Goal: Information Seeking & Learning: Learn about a topic

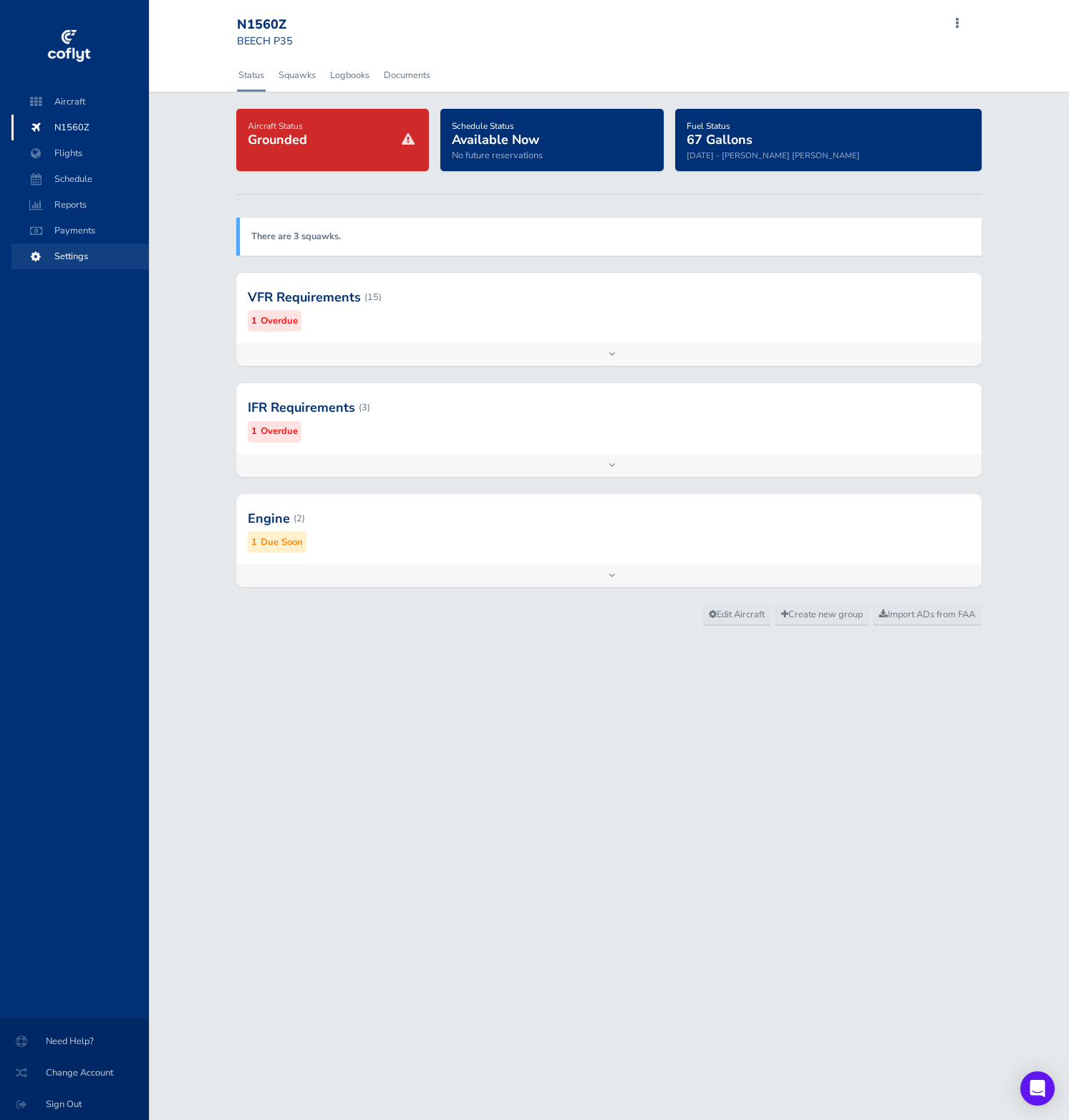
click at [64, 253] on span "Settings" at bounding box center [80, 256] width 109 height 26
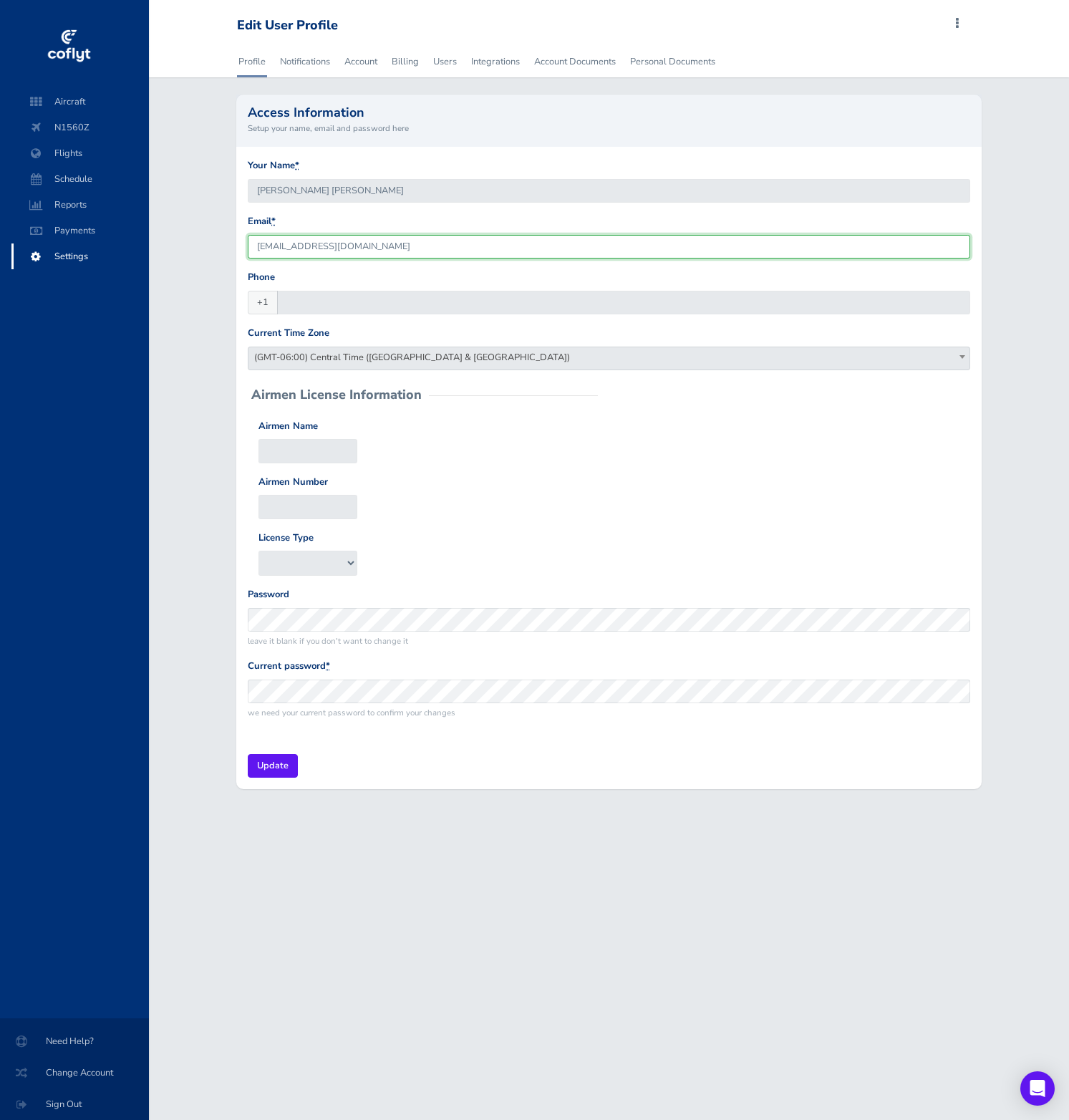
click at [719, 247] on input "jsy4ncsu@hotmail.com" at bounding box center [609, 246] width 722 height 24
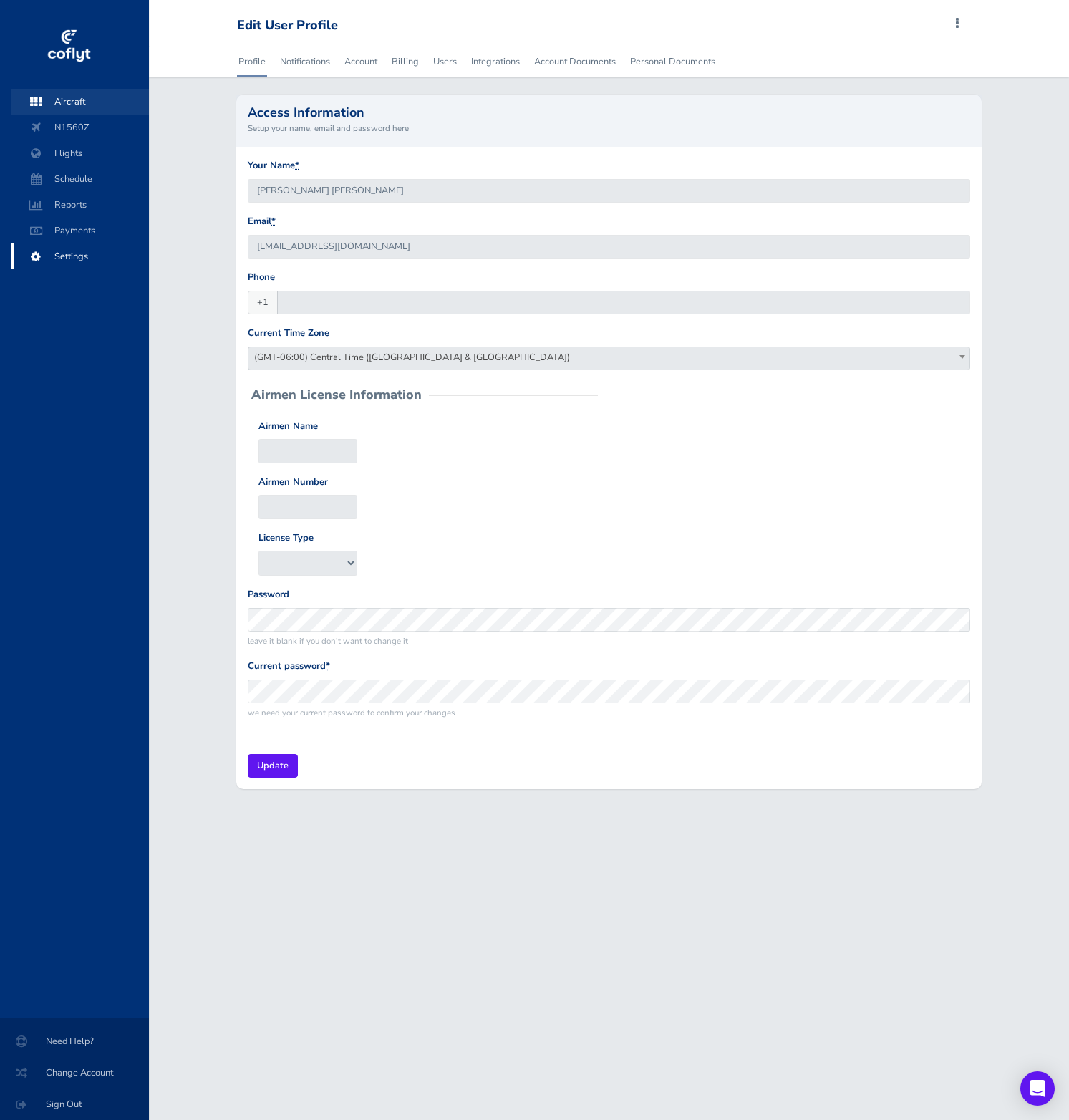
click at [68, 100] on span "Aircraft" at bounding box center [80, 101] width 109 height 26
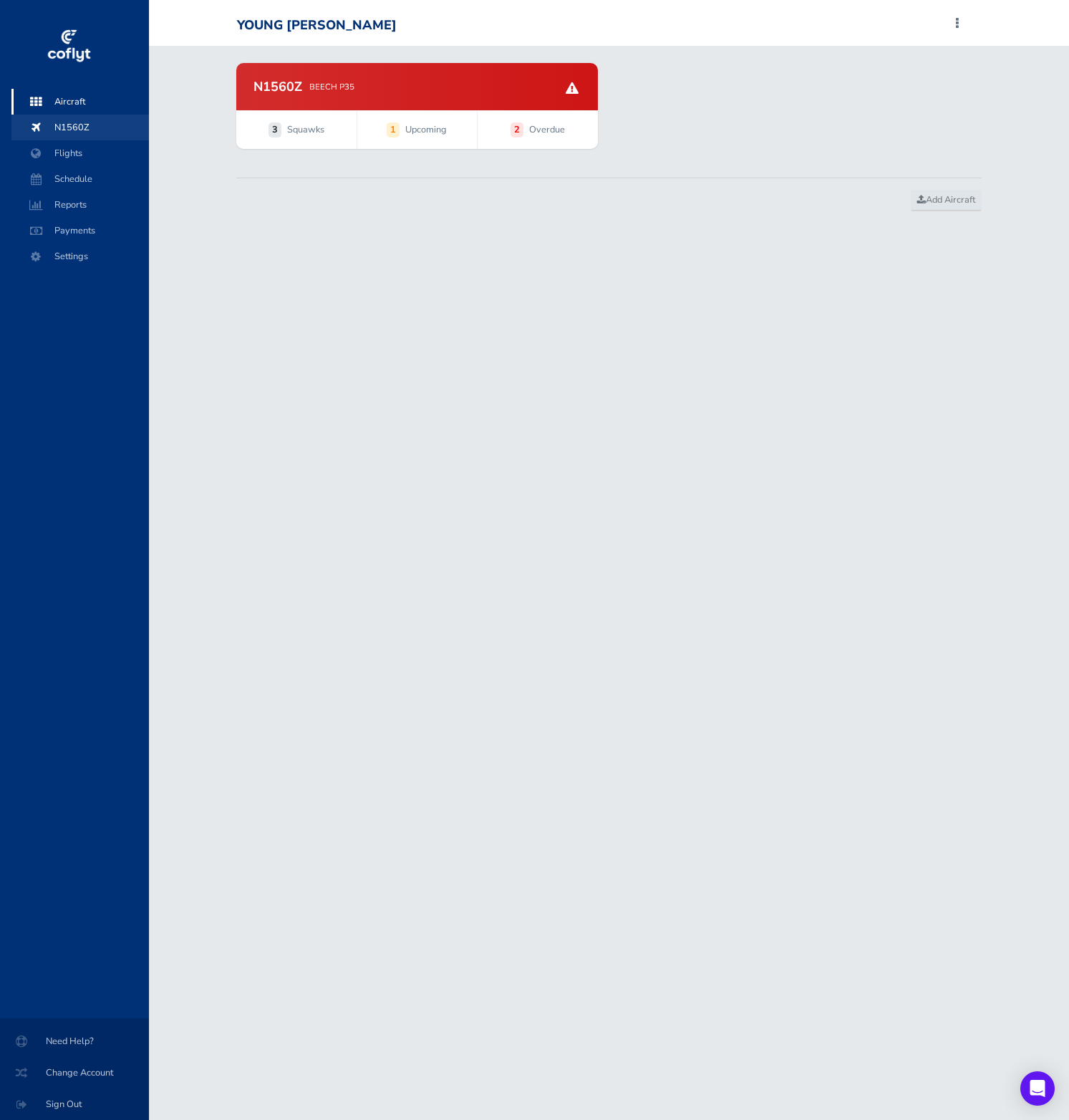
click at [101, 123] on span "N1560Z" at bounding box center [80, 127] width 109 height 26
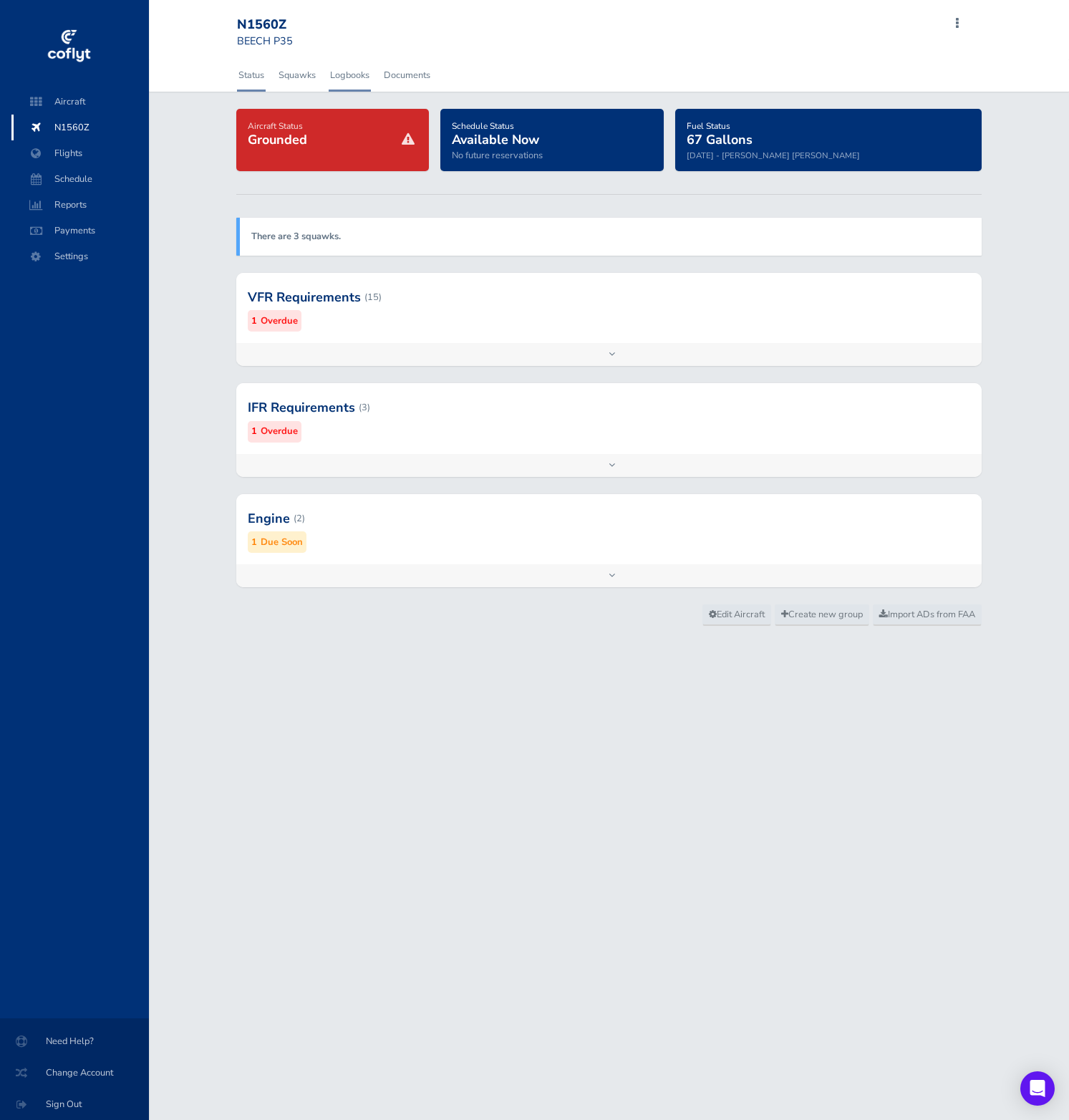
click at [355, 71] on link "Logbooks" at bounding box center [350, 75] width 42 height 31
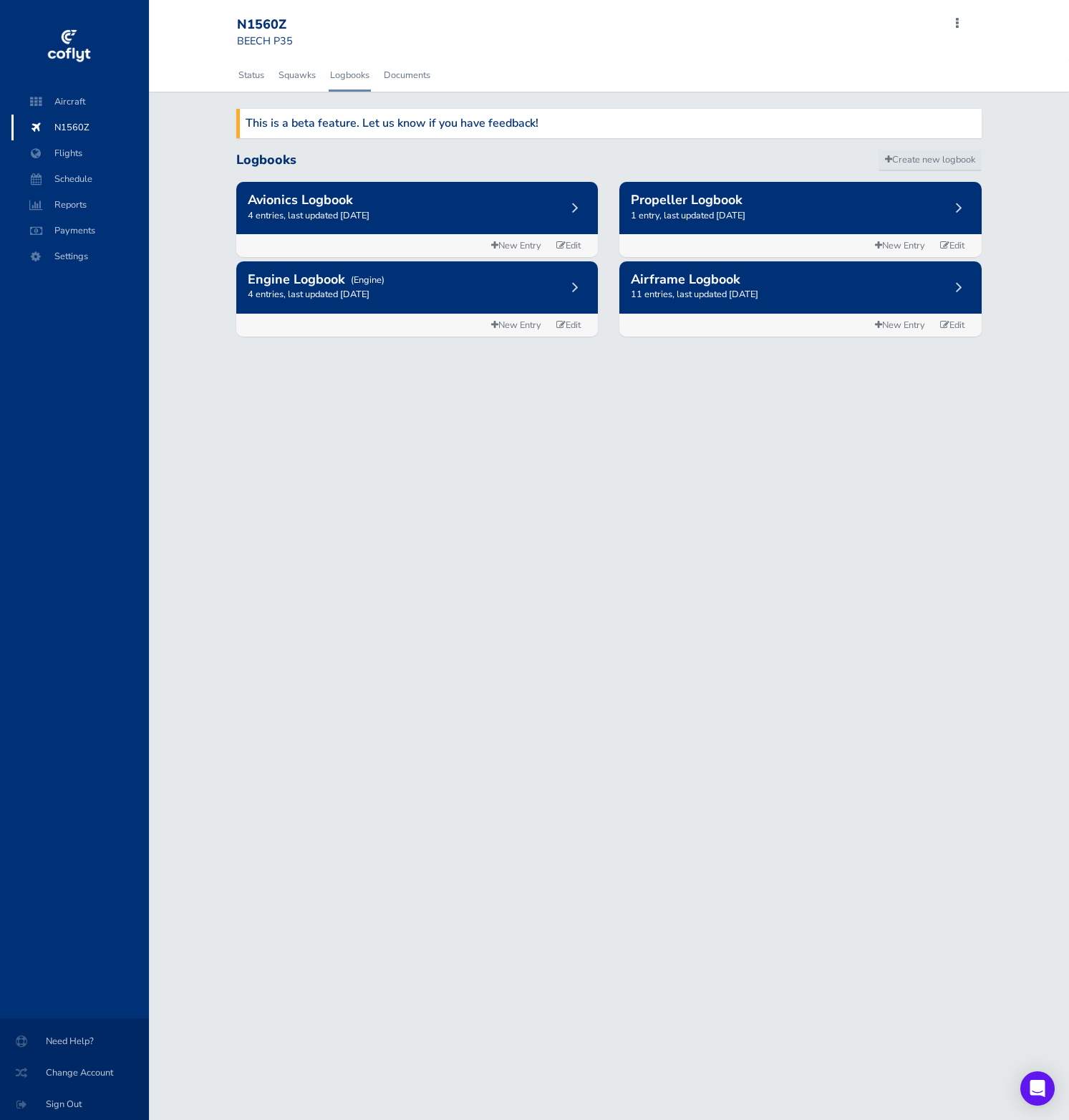
click at [457, 223] on div "Avionics Logbook 4 entries, last updated January 04, 2025" at bounding box center [417, 208] width 362 height 53
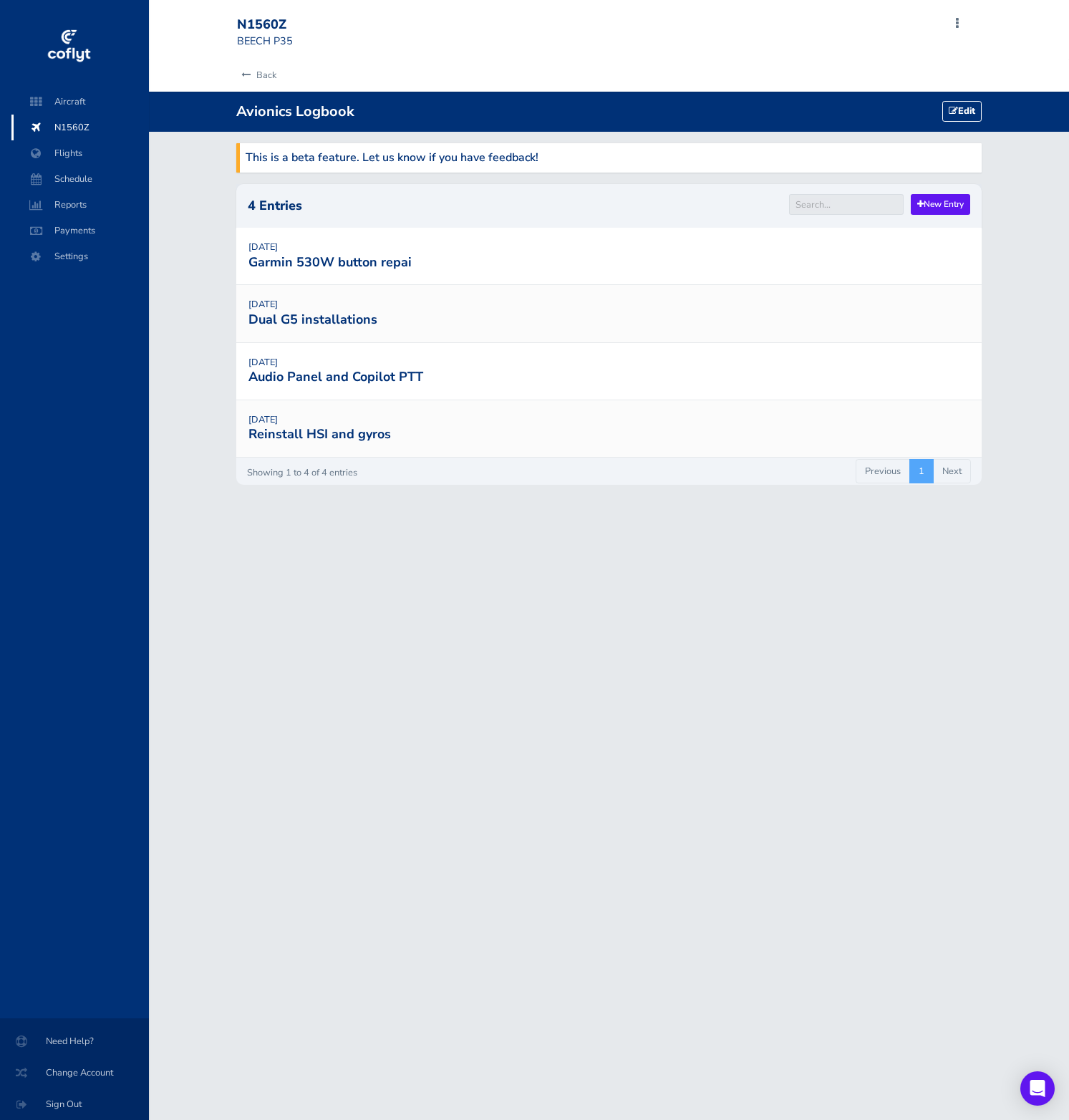
click at [535, 257] on td "Garmin 530W button repai" at bounding box center [610, 262] width 724 height 22
click at [396, 254] on link "Garmin 530W button repai" at bounding box center [330, 262] width 163 height 17
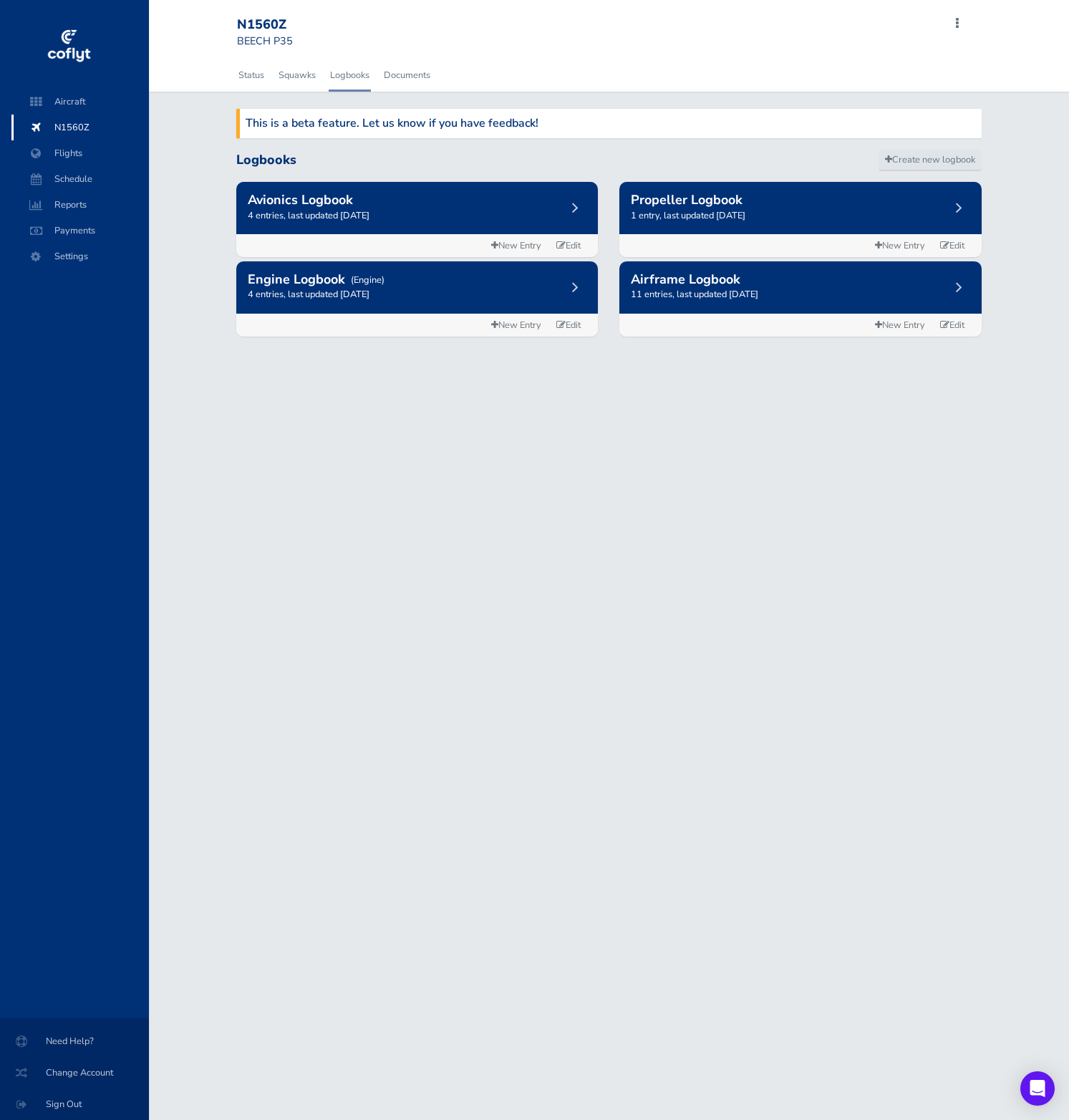
click at [421, 286] on div "Engine Logbook (Engine) 4 entries, last updated September 22, 2024" at bounding box center [417, 287] width 362 height 53
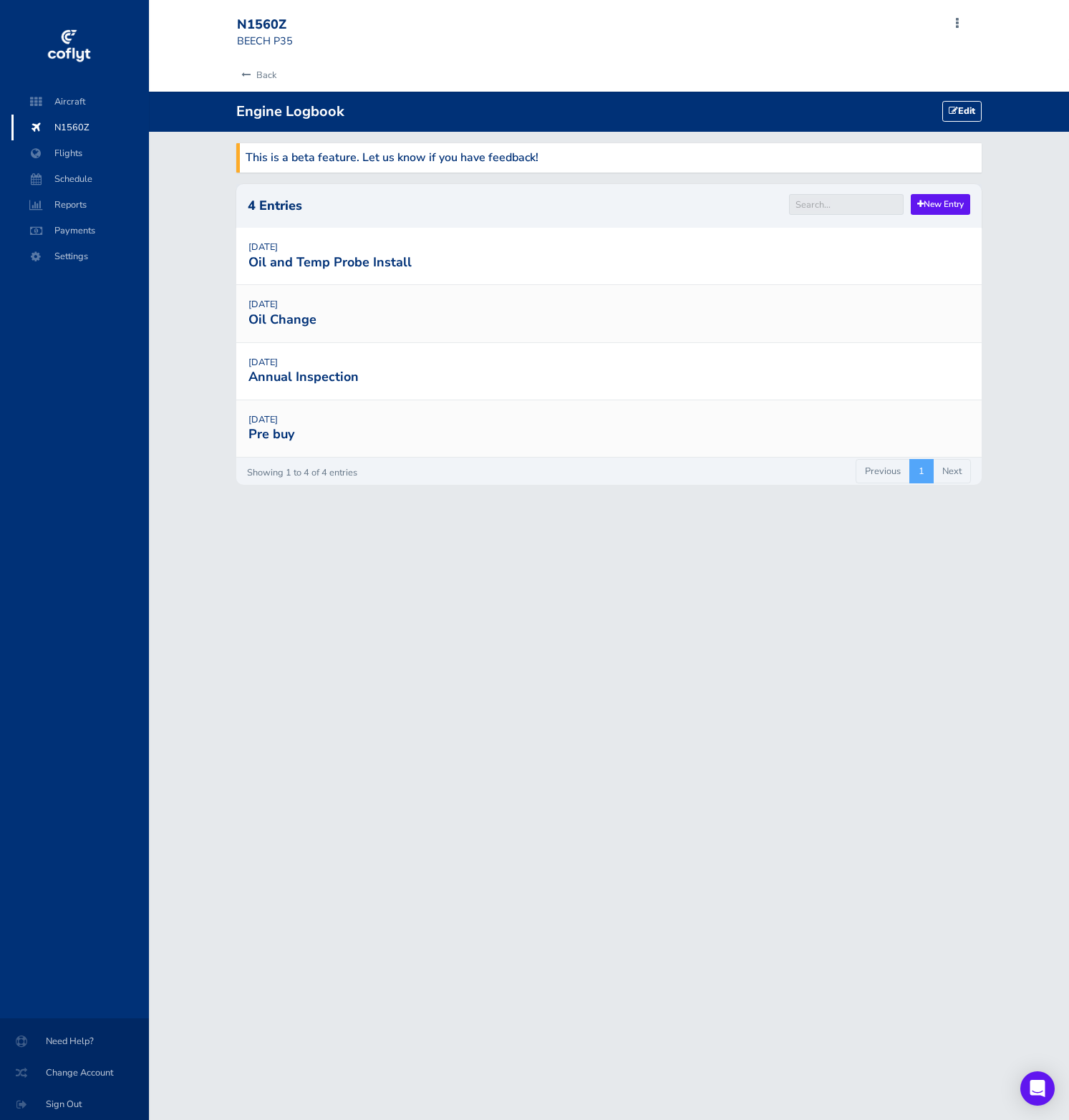
click at [562, 254] on td "Oil and Temp Probe Install" at bounding box center [610, 262] width 724 height 22
click at [518, 265] on td "Oil and Temp Probe Install" at bounding box center [610, 262] width 724 height 22
click at [384, 279] on tr "March 28, 2025 Oil and Temp Probe Install" at bounding box center [609, 256] width 746 height 57
click at [378, 259] on link "Oil and Temp Probe Install" at bounding box center [330, 262] width 163 height 17
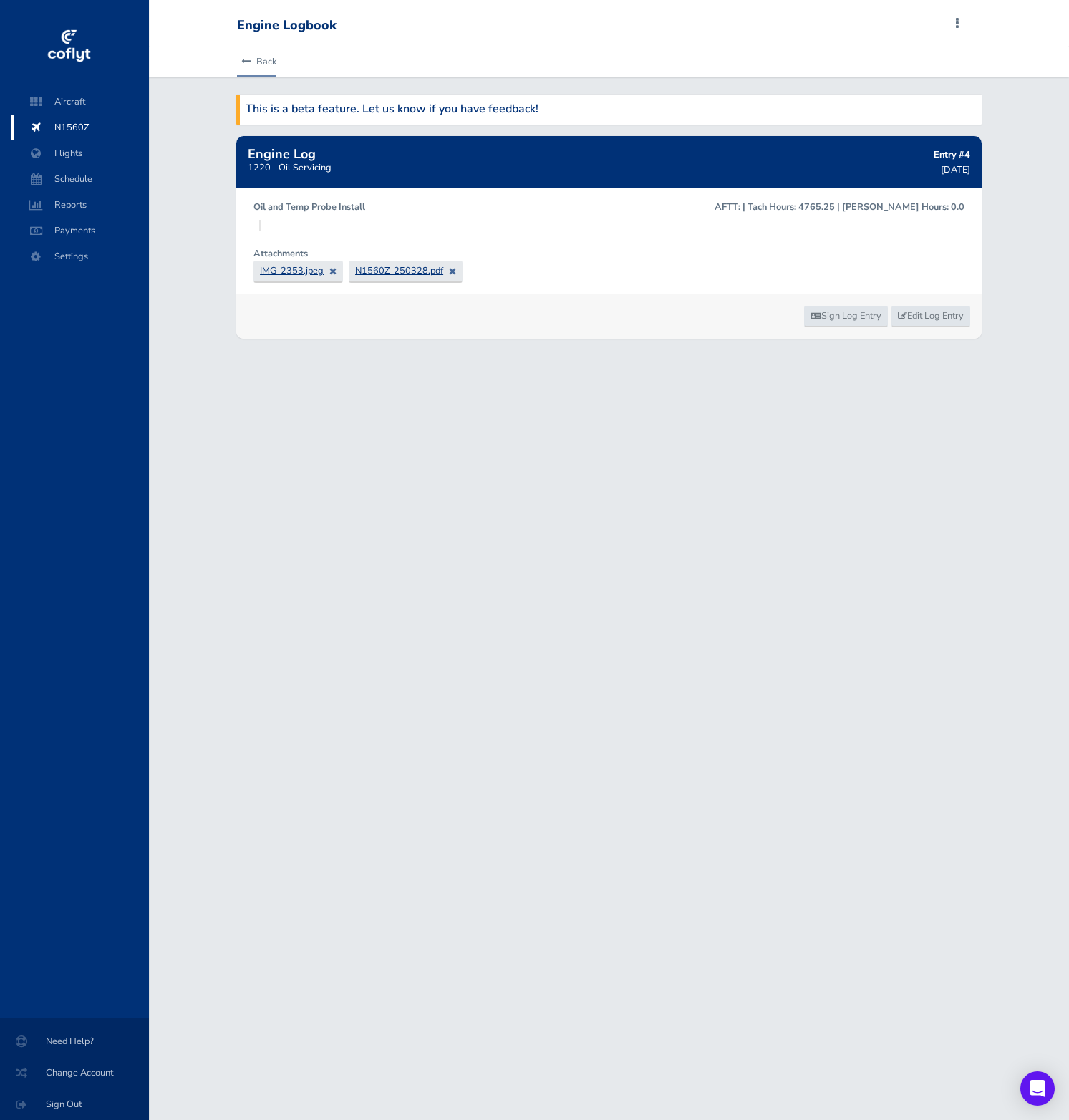
click at [265, 58] on link "Back" at bounding box center [257, 61] width 39 height 31
